Goal: Task Accomplishment & Management: Complete application form

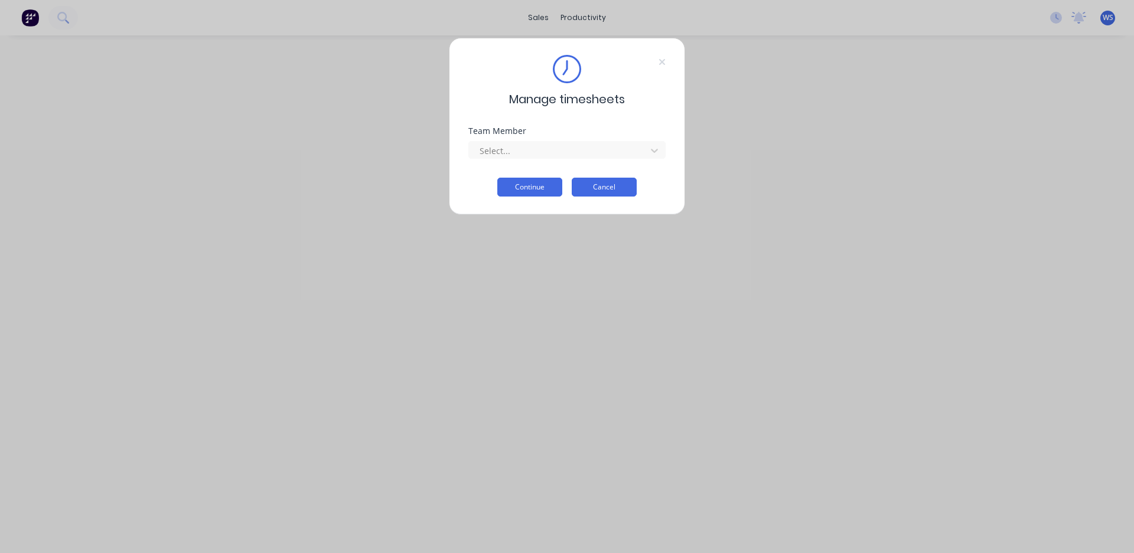
click at [605, 184] on button "Cancel" at bounding box center [604, 187] width 65 height 19
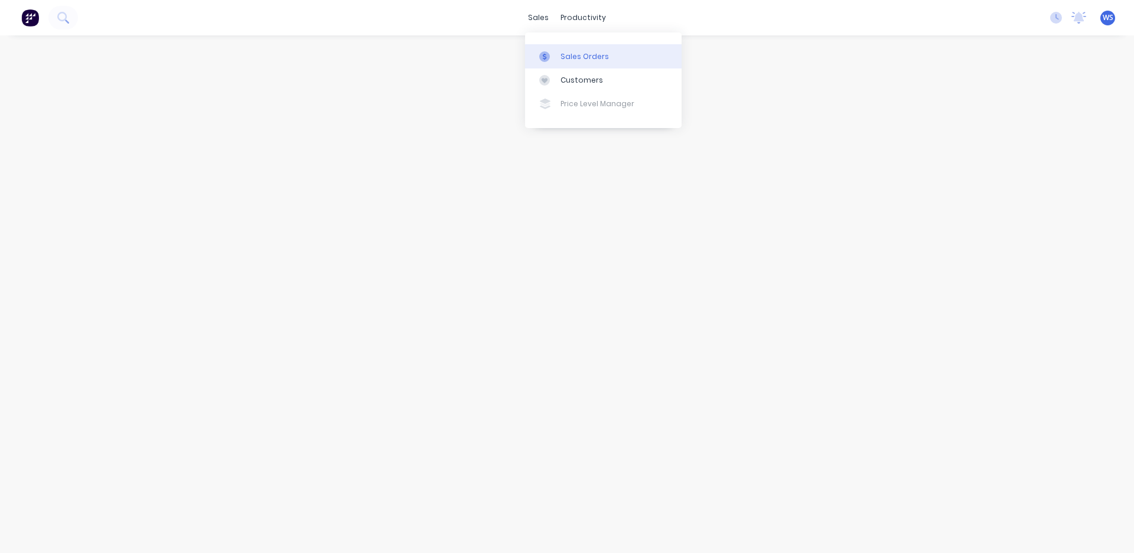
click at [571, 54] on div "Sales Orders" at bounding box center [584, 56] width 48 height 11
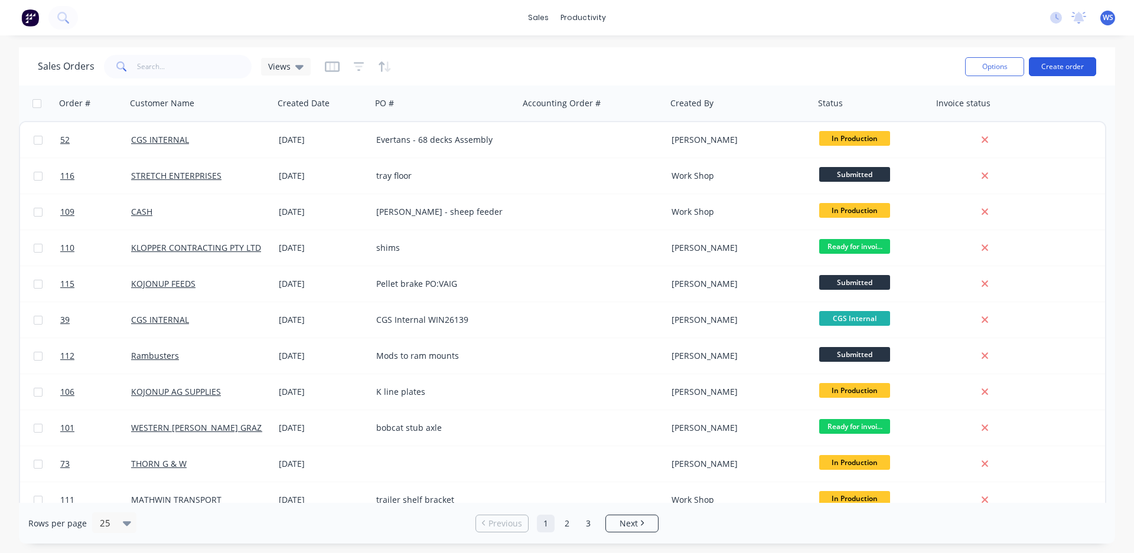
click at [1063, 65] on button "Create order" at bounding box center [1062, 66] width 67 height 19
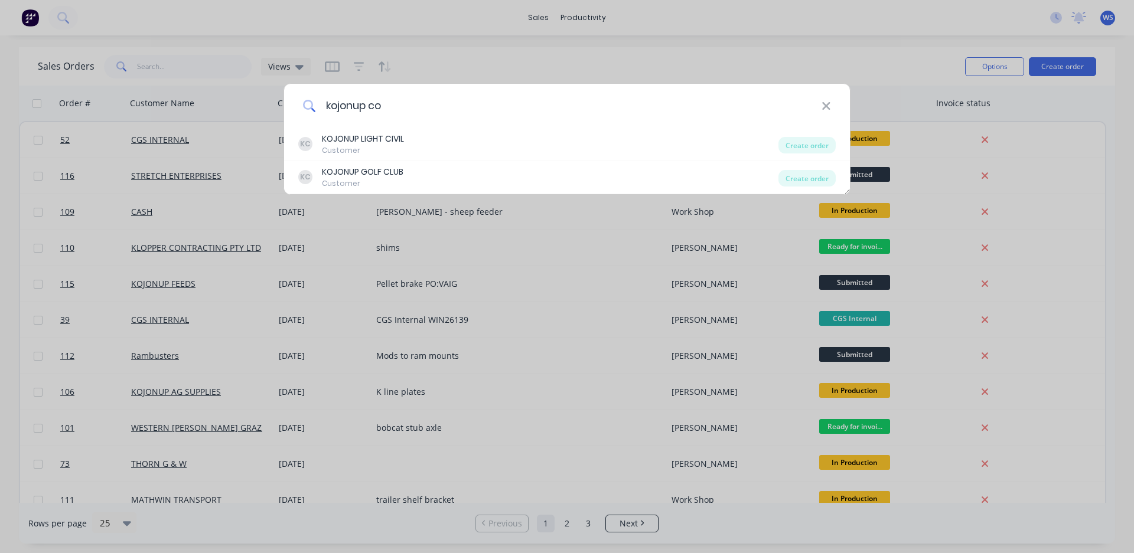
type input "kojonup con"
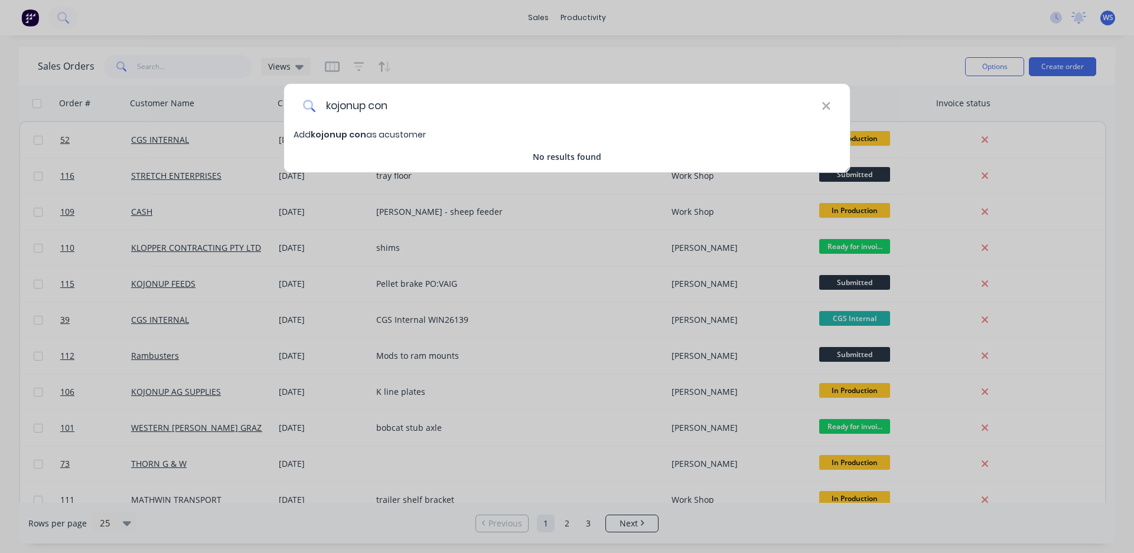
drag, startPoint x: 391, startPoint y: 106, endPoint x: 318, endPoint y: 94, distance: 73.6
click at [318, 94] on input "kojonup con" at bounding box center [568, 106] width 505 height 44
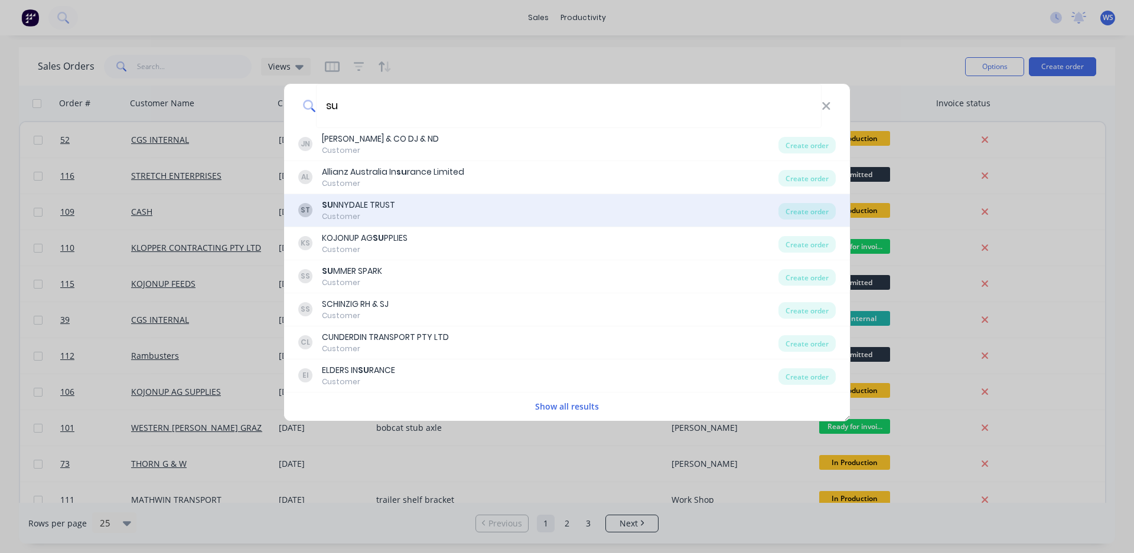
type input "su"
click at [377, 205] on div "SU NNYDALE TRUST" at bounding box center [358, 205] width 73 height 12
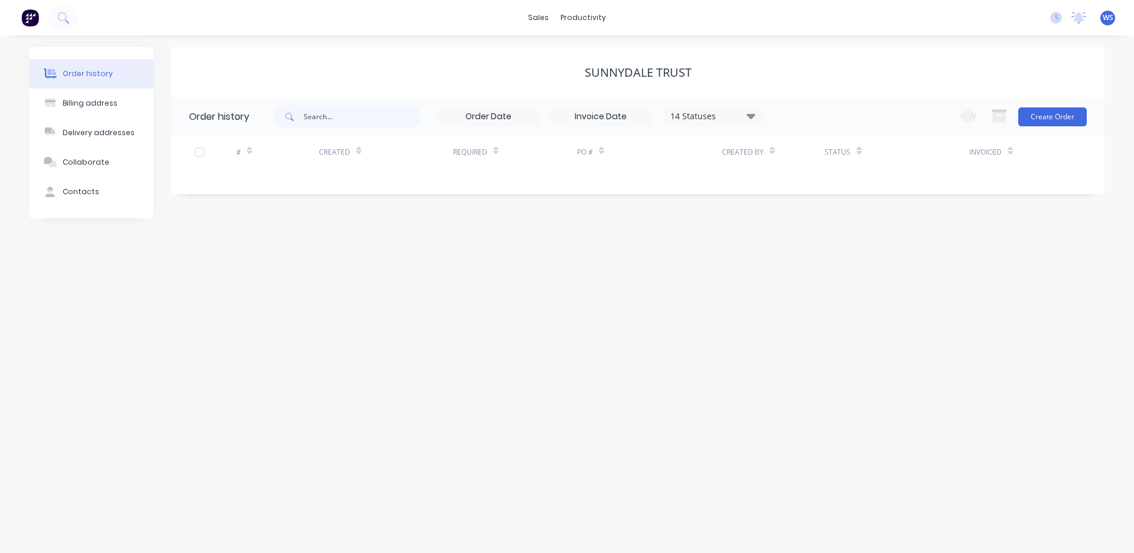
click at [583, 168] on div "PO #" at bounding box center [649, 152] width 145 height 32
click at [596, 165] on div "PO #" at bounding box center [649, 152] width 145 height 32
click at [585, 155] on div "PO #" at bounding box center [585, 152] width 16 height 11
click at [603, 155] on icon at bounding box center [601, 150] width 5 height 9
click at [589, 163] on div "PO #" at bounding box center [649, 152] width 145 height 32
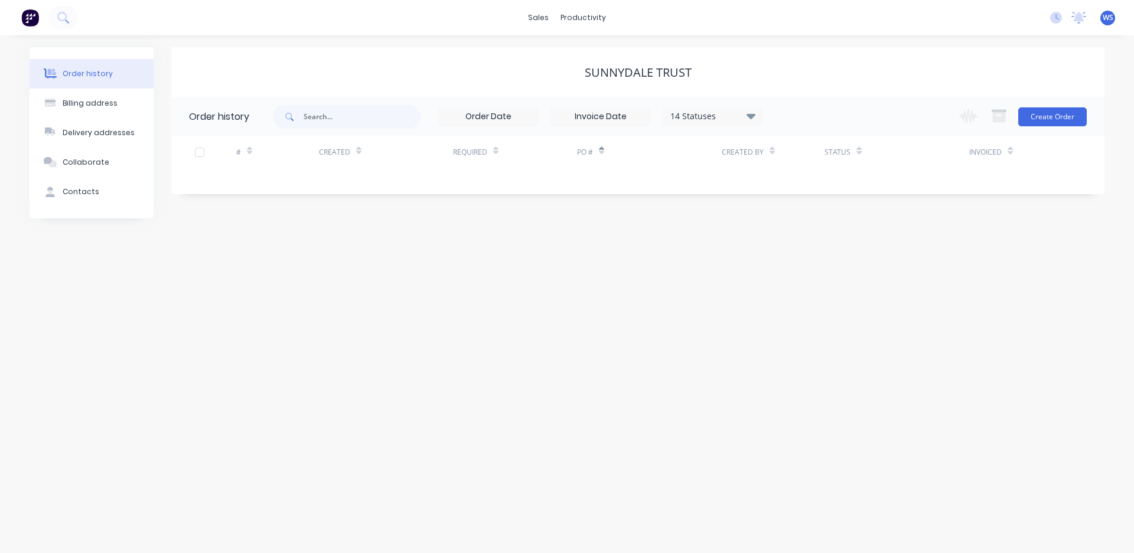
click at [586, 168] on div "# Created Required PO # Created By Status Invoiced" at bounding box center [630, 159] width 919 height 47
click at [603, 154] on icon at bounding box center [601, 150] width 5 height 9
click at [598, 169] on div "# Created Required PO # Created By Status Invoiced" at bounding box center [630, 159] width 919 height 47
click at [599, 165] on div "PO #" at bounding box center [649, 152] width 145 height 32
click at [590, 164] on div "PO #" at bounding box center [649, 152] width 145 height 32
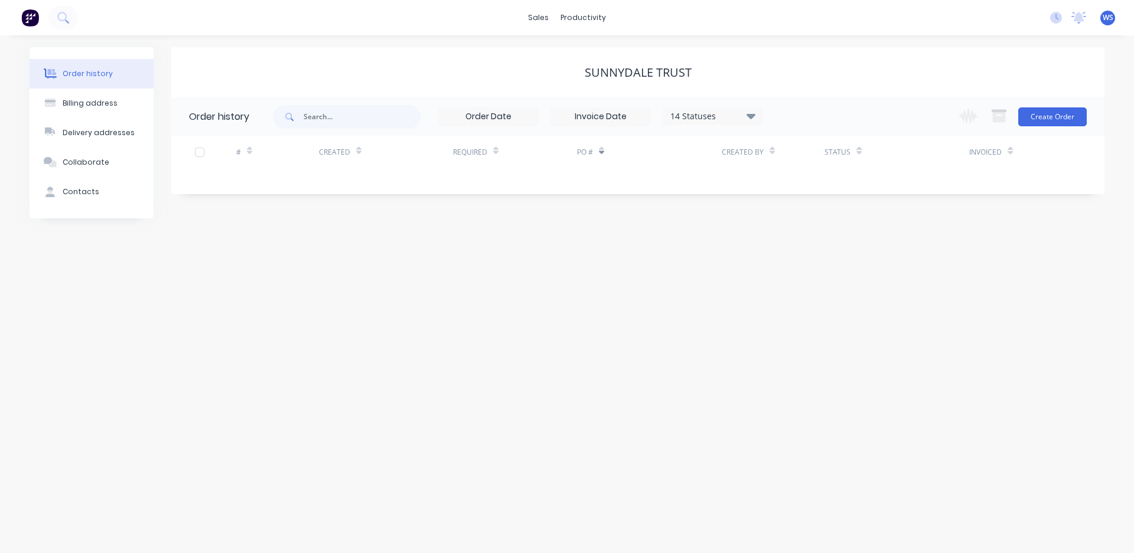
click at [587, 167] on div "PO #" at bounding box center [649, 152] width 145 height 32
click at [597, 166] on div "PO #" at bounding box center [649, 152] width 145 height 32
click at [1060, 114] on button "Create Order" at bounding box center [1052, 116] width 68 height 19
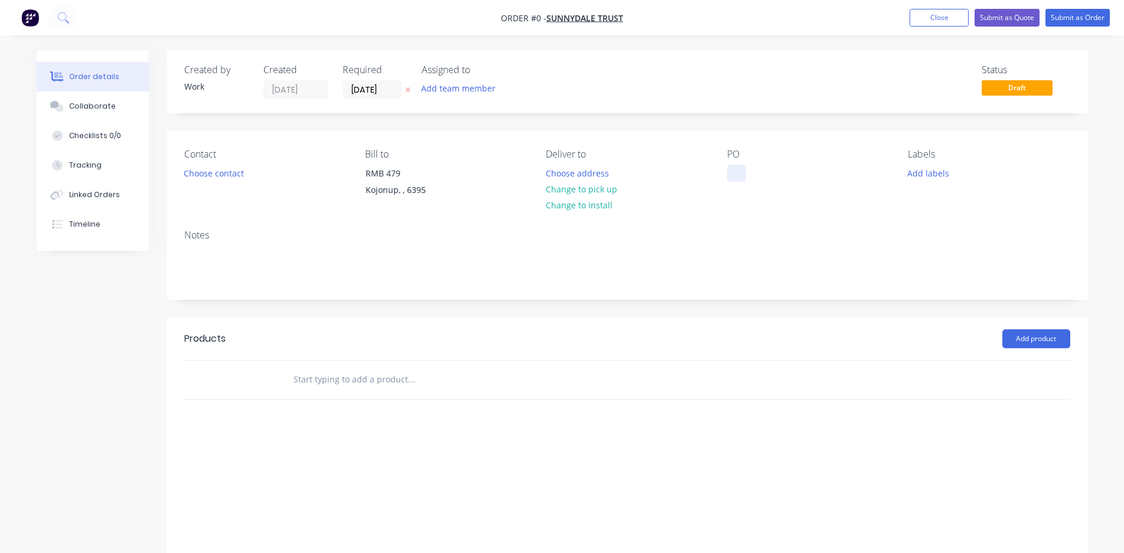
click at [732, 170] on div at bounding box center [736, 173] width 19 height 17
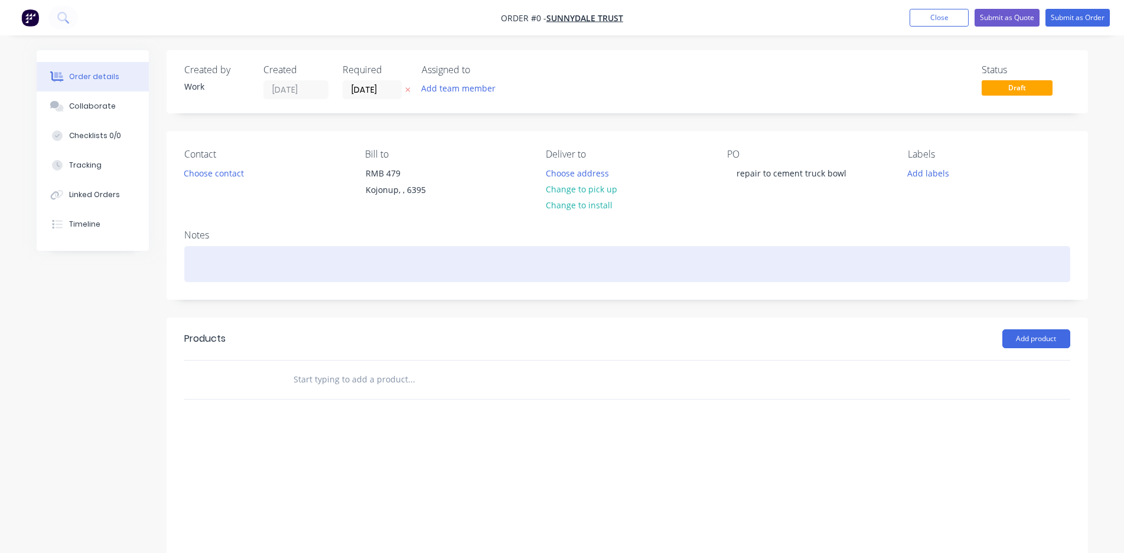
click at [191, 253] on div "Order details Collaborate Checklists 0/0 Tracking Linked Orders Timeline Order …" at bounding box center [562, 330] width 1075 height 560
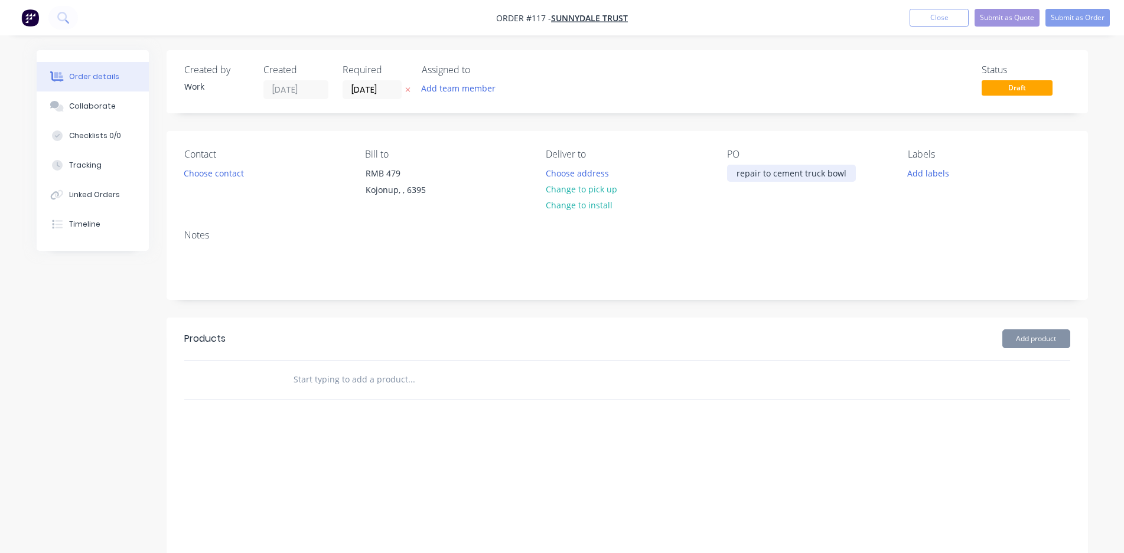
click at [825, 172] on div "repair to cement truck bowl" at bounding box center [791, 173] width 129 height 17
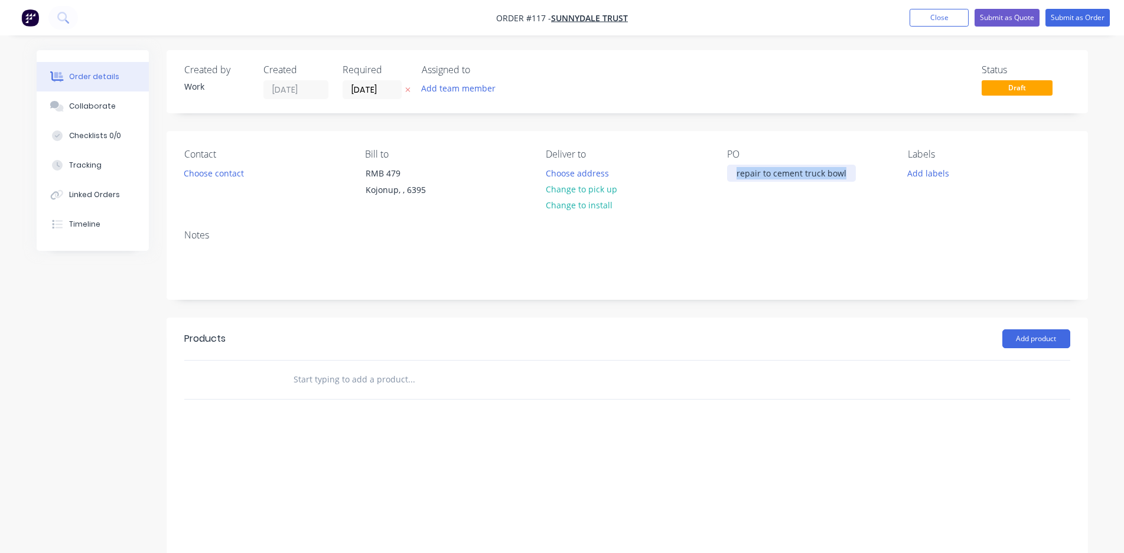
drag, startPoint x: 845, startPoint y: 172, endPoint x: 717, endPoint y: 181, distance: 127.9
click at [717, 181] on div "Contact Choose contact [PERSON_NAME] to RMB 479 Kojonup, , 6395 Deliver to Choo…" at bounding box center [627, 175] width 921 height 89
copy div "repair to cement truck bowl"
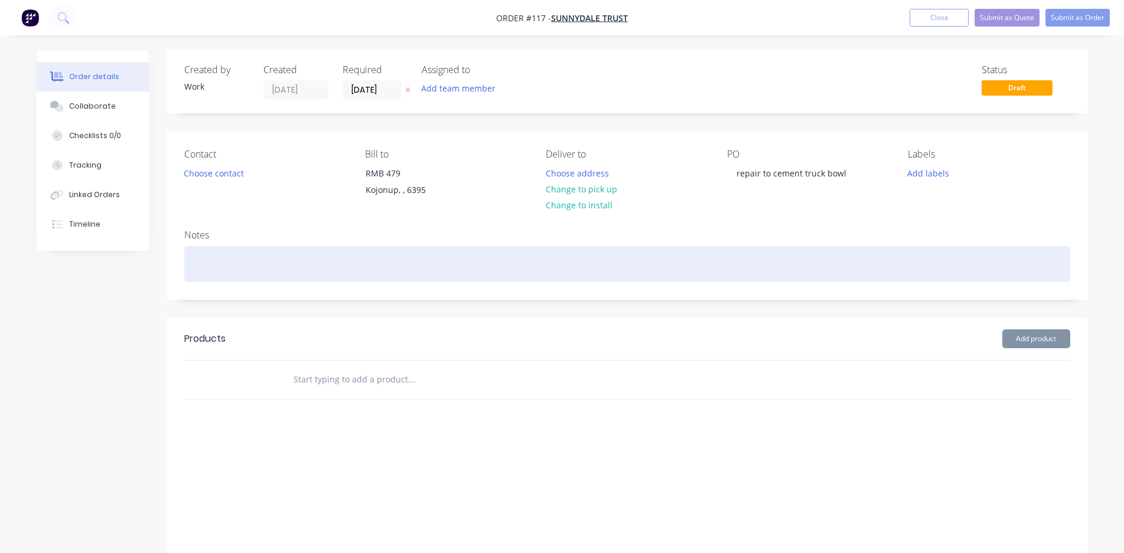
click at [203, 256] on div at bounding box center [627, 264] width 886 height 36
paste div
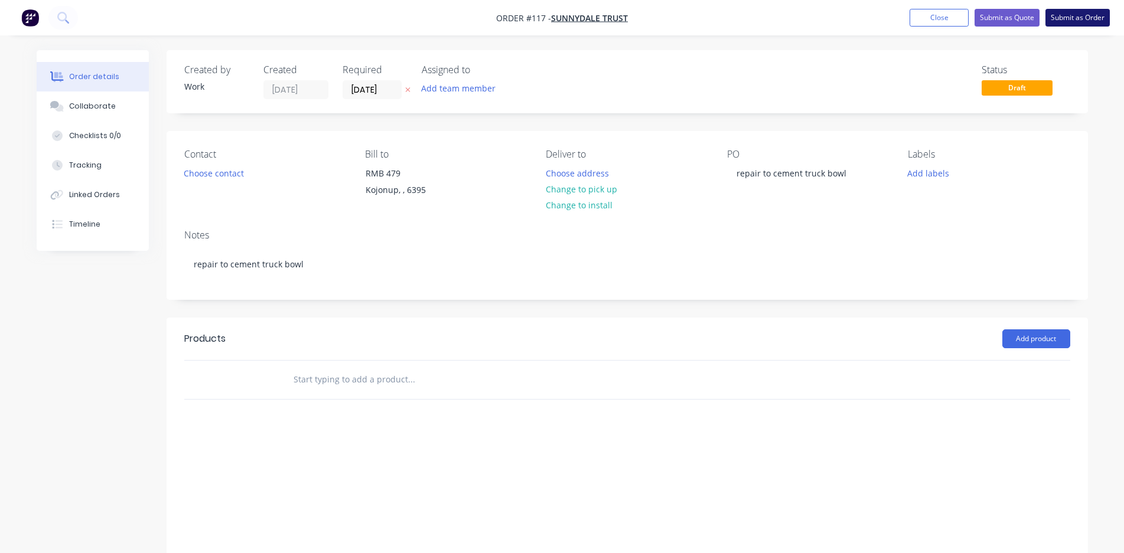
click at [1075, 17] on button "Submit as Order" at bounding box center [1077, 18] width 64 height 18
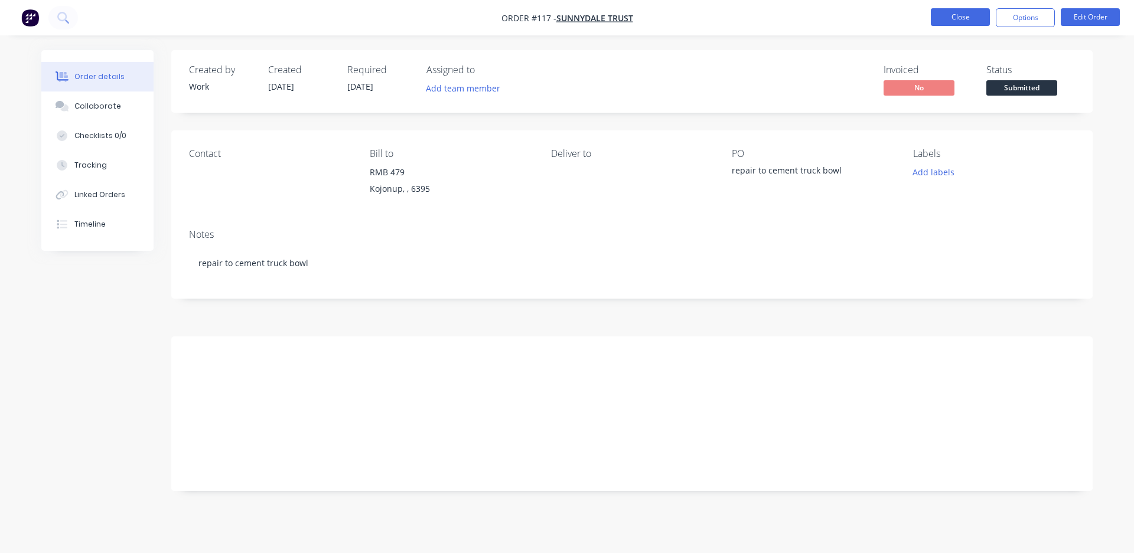
click at [962, 9] on button "Close" at bounding box center [960, 17] width 59 height 18
